Goal: Communication & Community: Answer question/provide support

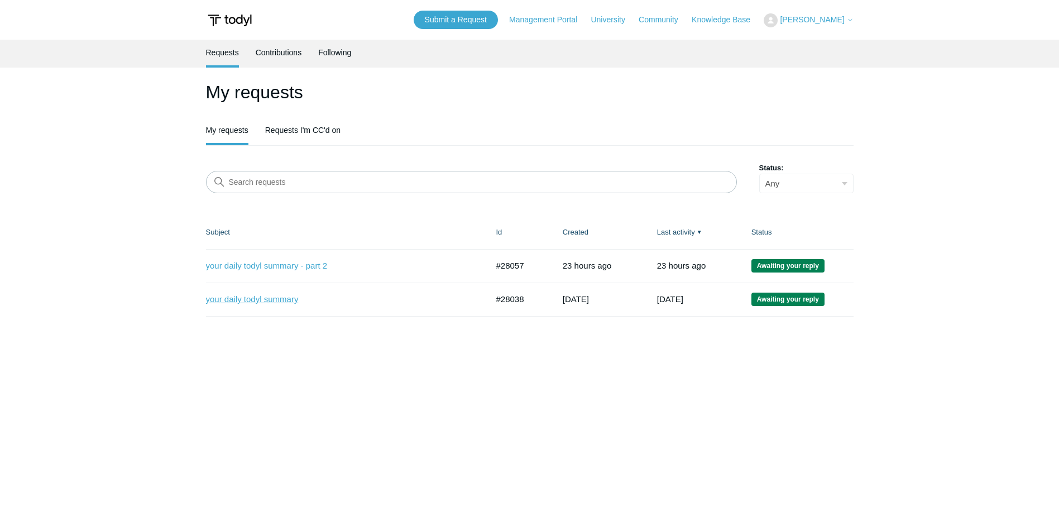
click at [258, 297] on link "your daily todyl summary" at bounding box center [338, 299] width 265 height 13
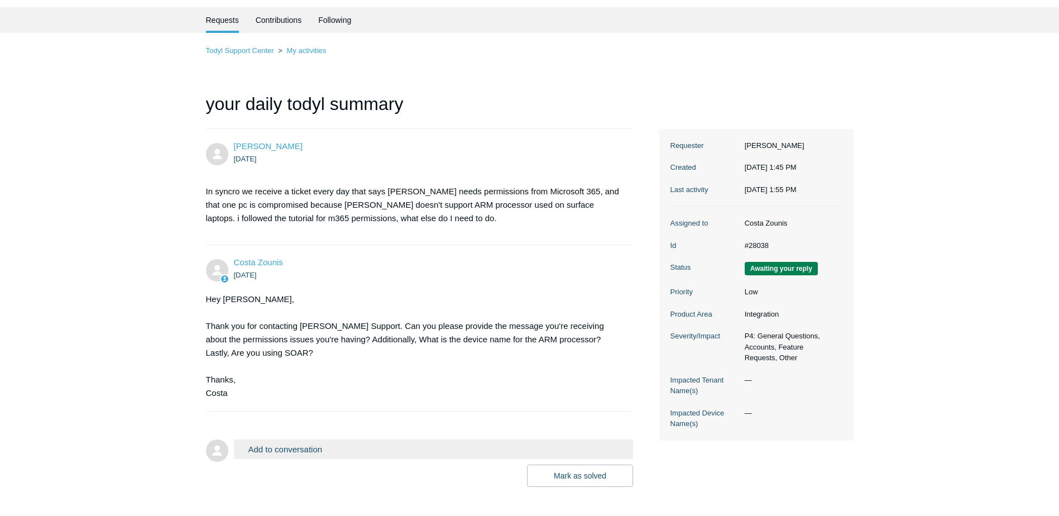
scroll to position [56, 0]
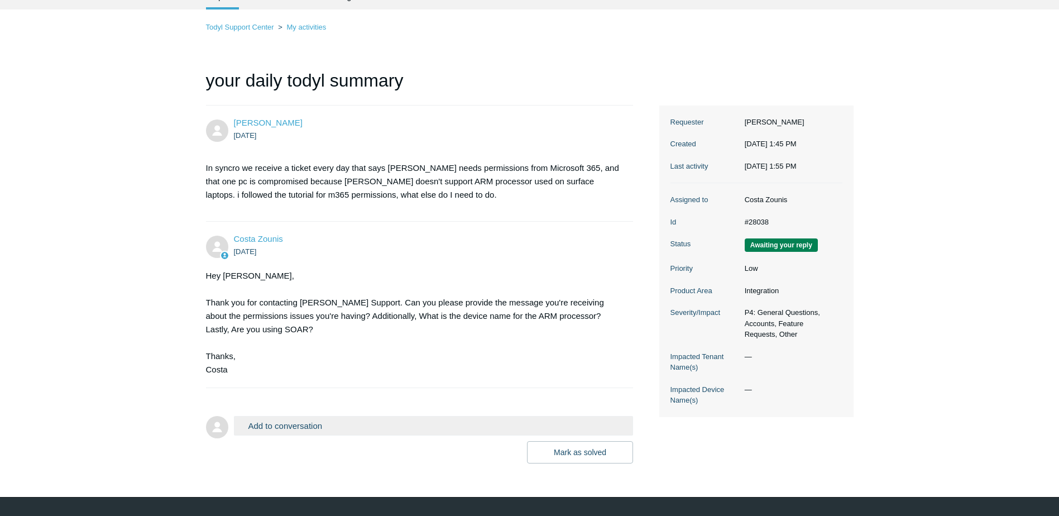
click at [395, 424] on button "Add to conversation" at bounding box center [434, 426] width 400 height 20
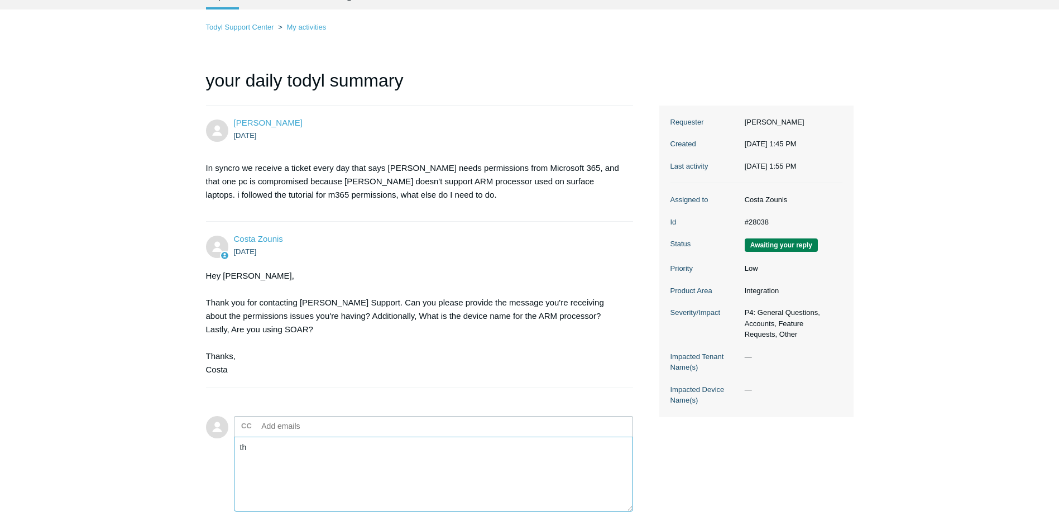
type textarea "t"
paste textarea "Transitional Technologies Inc-internal Office 365 Cloud-to-Cloud"
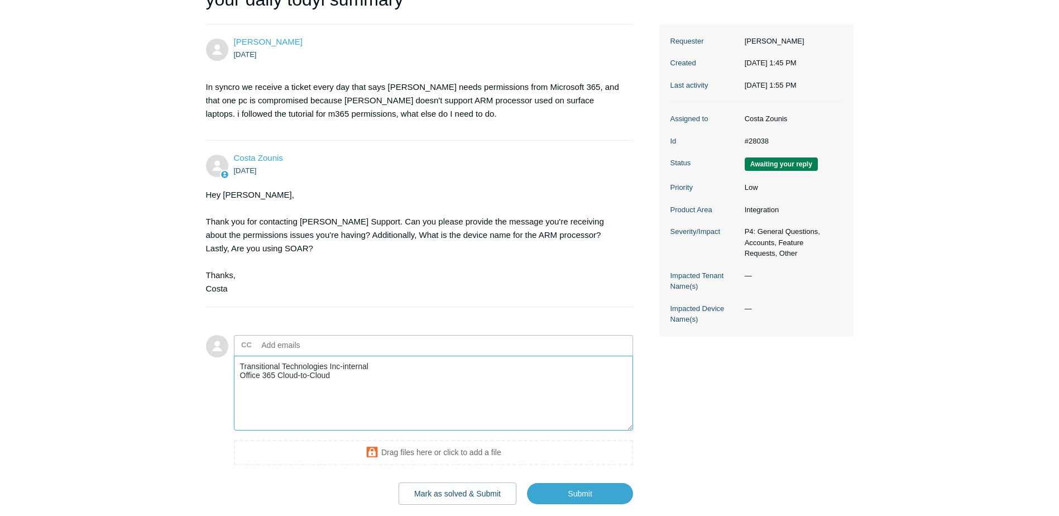
scroll to position [167, 0]
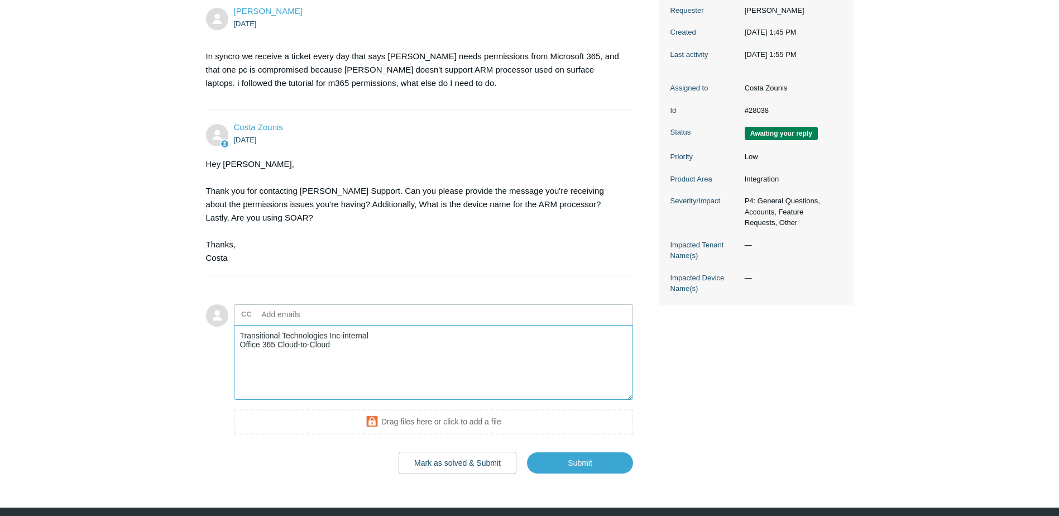
click at [257, 333] on textarea "Transitional Technologies Inc-internal Office 365 Cloud-to-Cloud" at bounding box center [434, 362] width 400 height 75
click at [334, 348] on textarea "the message says "Transitional Technologies Inc-internal Office 365 Cloud-to-Cl…" at bounding box center [434, 362] width 400 height 75
click at [472, 342] on textarea "the message says "Transitional Technologies Inc-internal Office 365 Cloud-to-Cl…" at bounding box center [434, 362] width 400 height 75
click at [242, 349] on textarea "the message says "Transitional Technologies Inc-internal Office 365 Cloud-to-Cl…" at bounding box center [434, 362] width 400 height 75
click at [395, 351] on textarea "the message says "Transitional Technologies Inc-internal Office 365 Cloud-to-Cl…" at bounding box center [434, 362] width 400 height 75
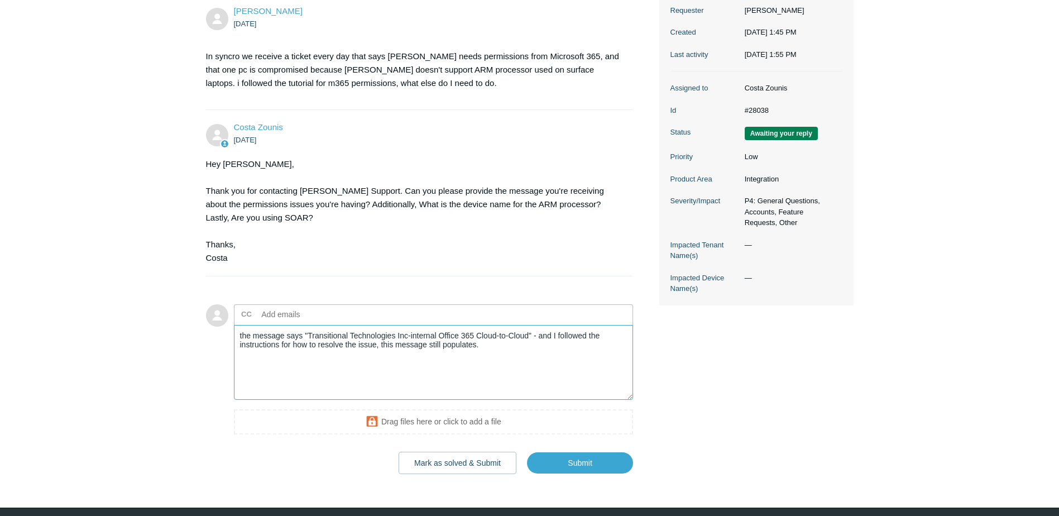
click at [278, 364] on textarea "the message says "Transitional Technologies Inc-internal Office 365 Cloud-to-Cl…" at bounding box center [434, 362] width 400 height 75
type textarea "the message says "Transitional Technologies Inc-internal Office 365 Cloud-to-Cl…"
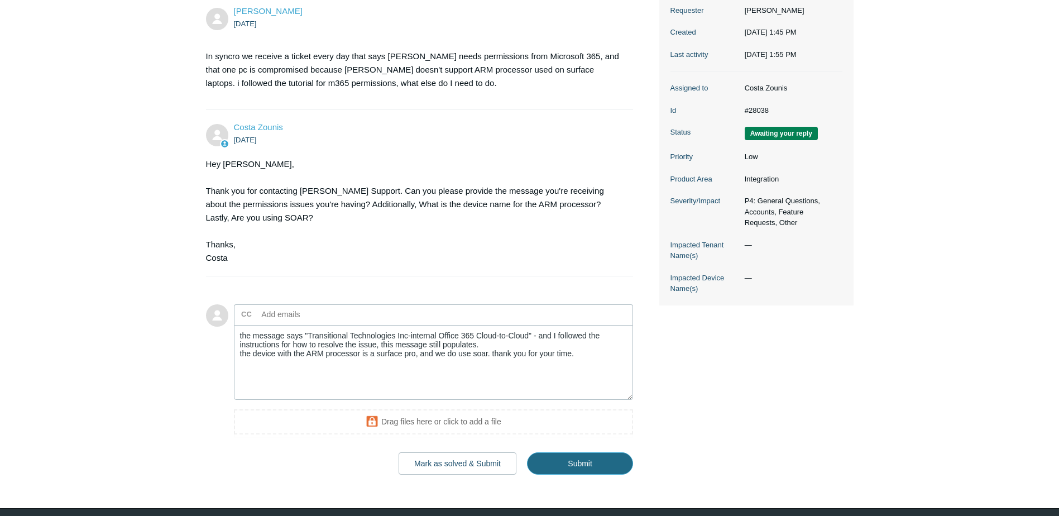
click at [620, 466] on input "Submit" at bounding box center [580, 463] width 106 height 22
